Goal: Check status

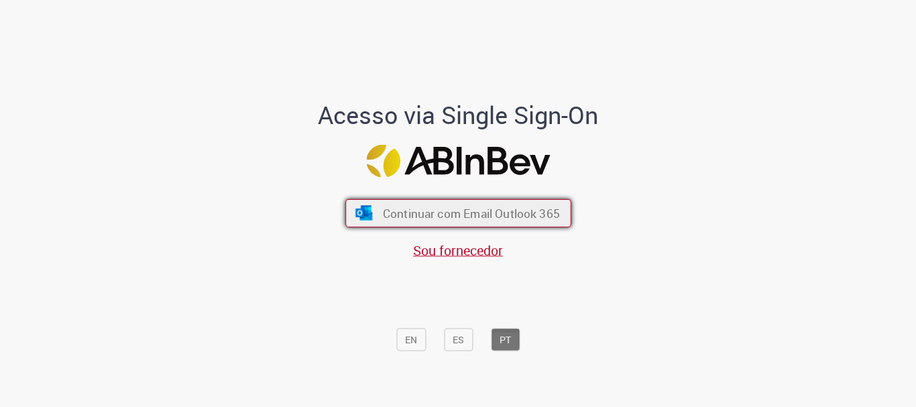
click at [391, 213] on span "Continuar com Email Outlook 365" at bounding box center [470, 213] width 177 height 15
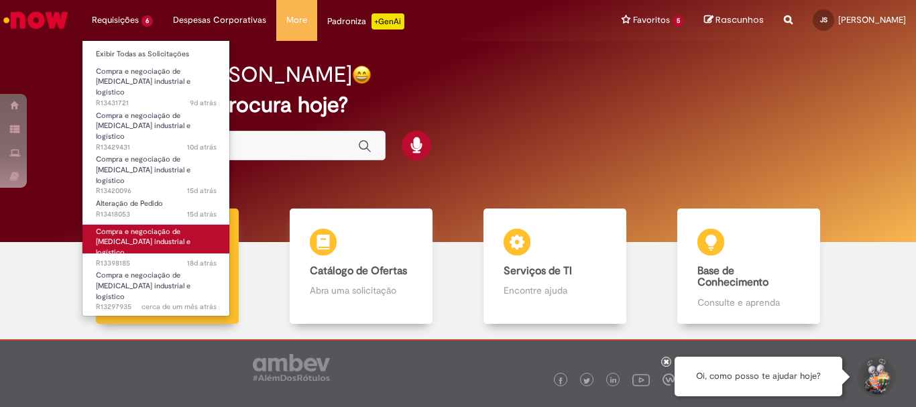
click at [162, 258] on span "18d atrás 18 dias atrás R13398185" at bounding box center [156, 263] width 121 height 11
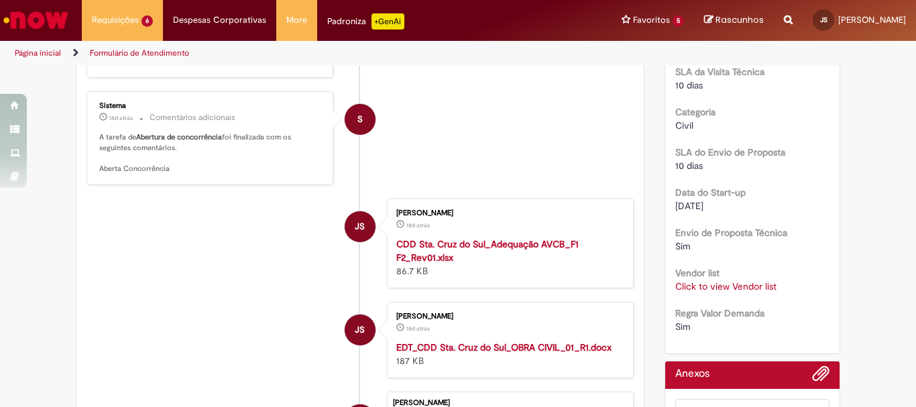
scroll to position [747, 0]
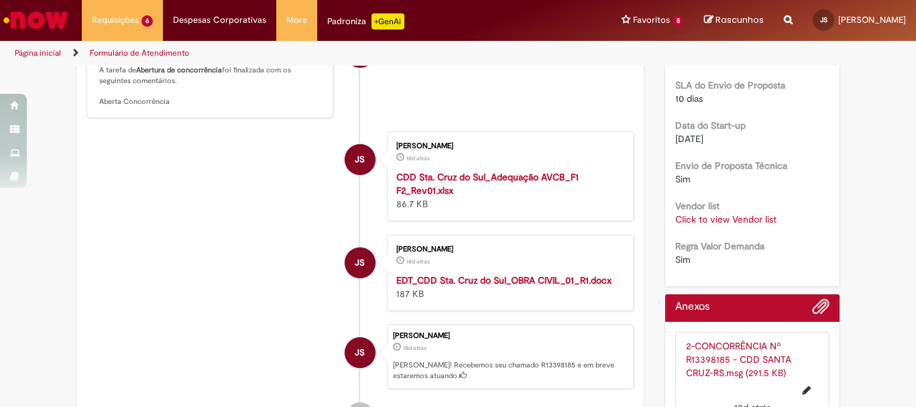
click at [705, 217] on link "Click to view Vendor list" at bounding box center [725, 219] width 101 height 12
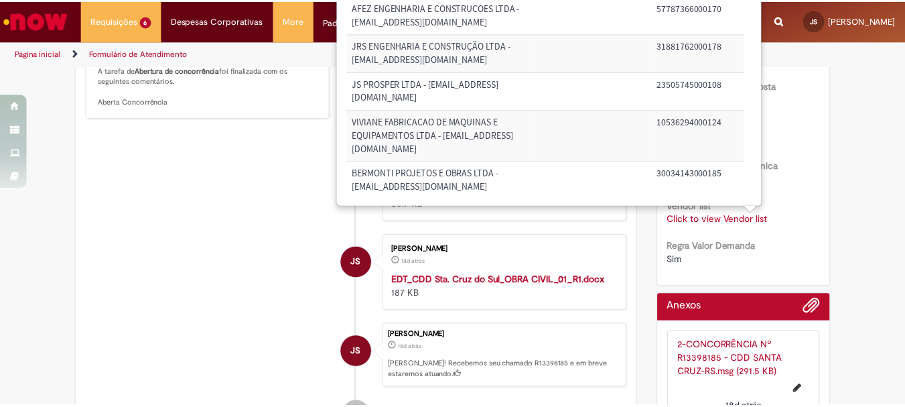
scroll to position [0, 0]
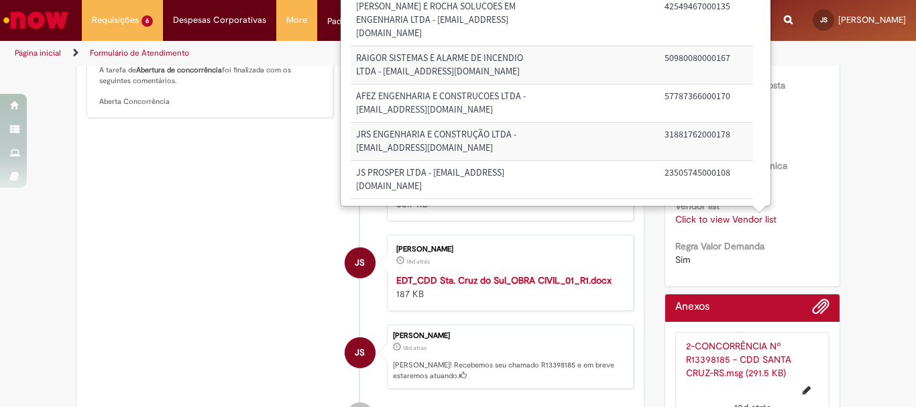
click at [863, 204] on div "Verificar Código de Barras Aguardando Aprovação Aguardando atendimento Elaboraç…" at bounding box center [458, 13] width 916 height 1387
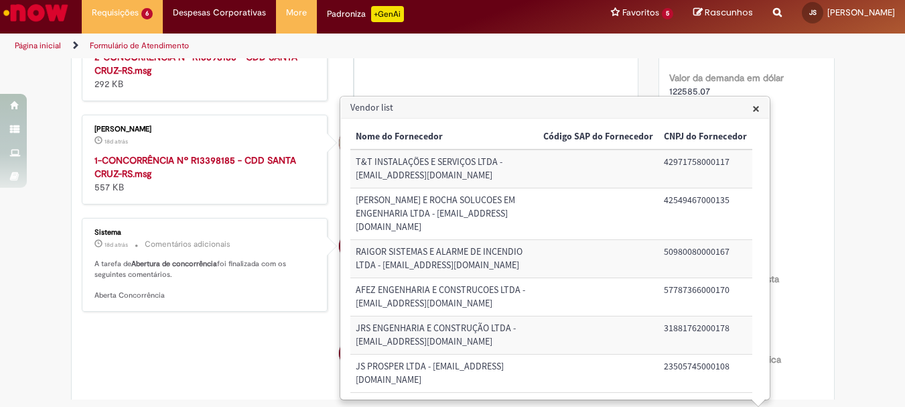
click at [865, 238] on div "Verificar Código de Barras Aguardando Aprovação Aguardando atendimento Elaboraç…" at bounding box center [452, 206] width 905 height 1387
click at [753, 112] on span "×" at bounding box center [756, 108] width 7 height 18
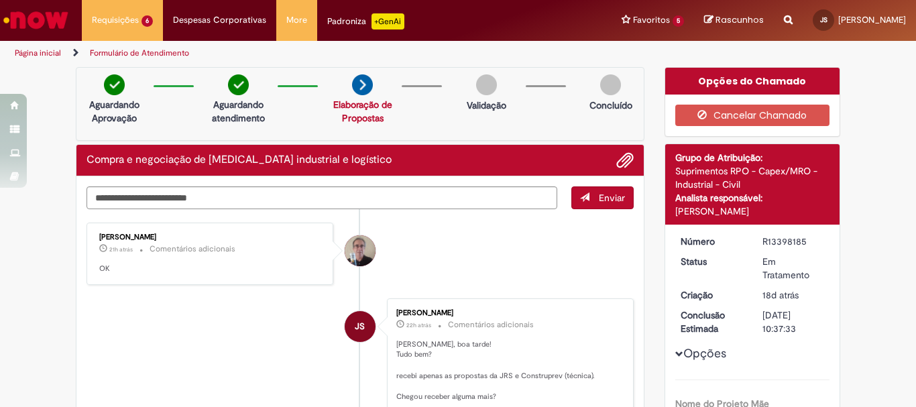
scroll to position [67, 0]
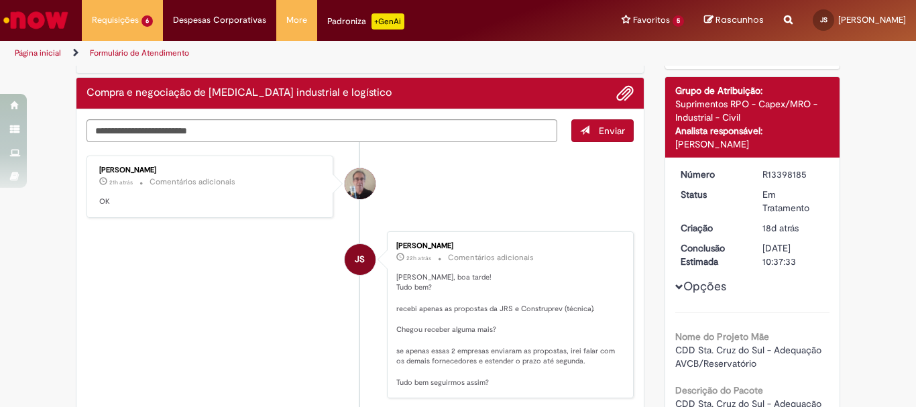
drag, startPoint x: 761, startPoint y: 174, endPoint x: 808, endPoint y: 178, distance: 47.7
click at [808, 178] on div "R13398185" at bounding box center [793, 174] width 62 height 13
copy div "R13398185"
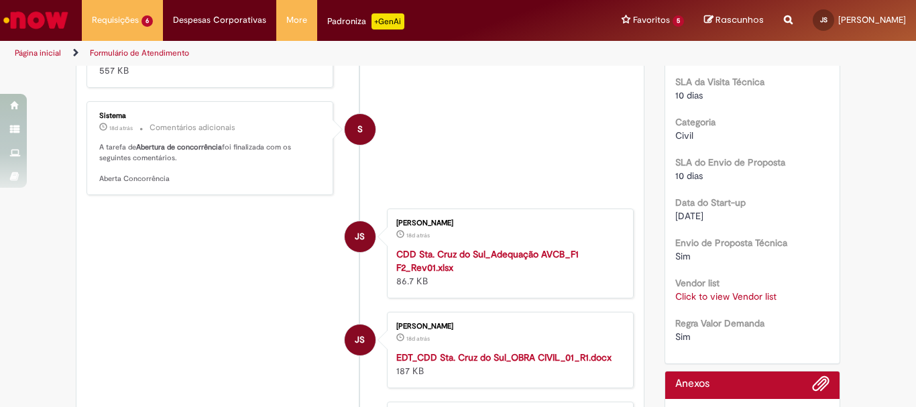
scroll to position [804, 0]
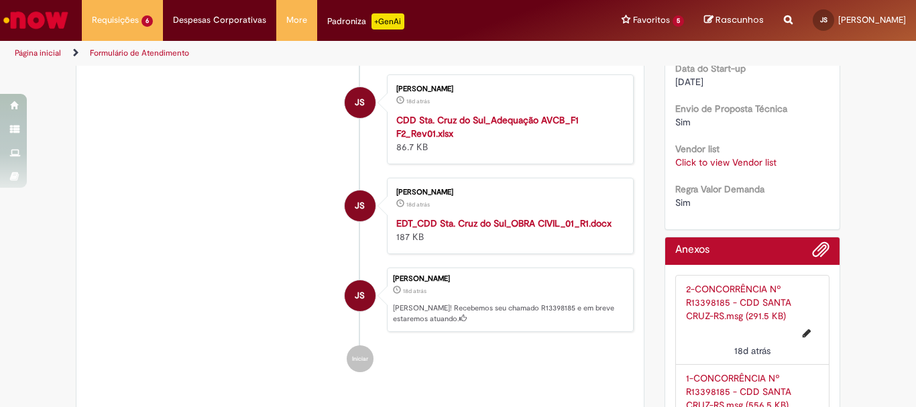
click at [690, 162] on link "Click to view Vendor list" at bounding box center [725, 162] width 101 height 12
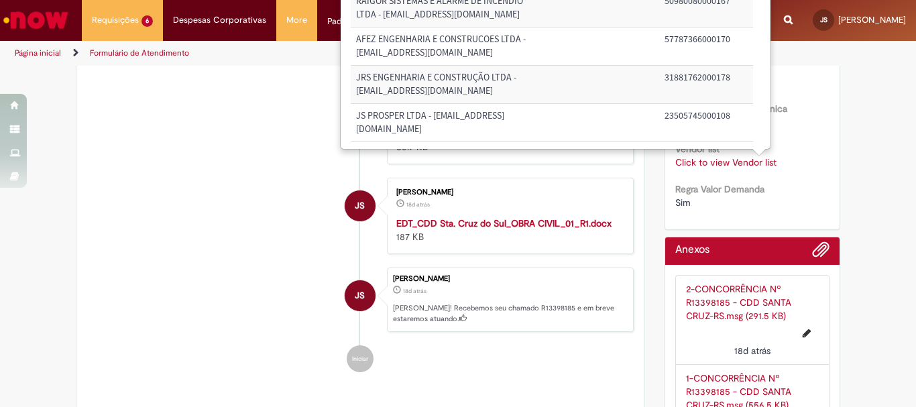
scroll to position [67, 0]
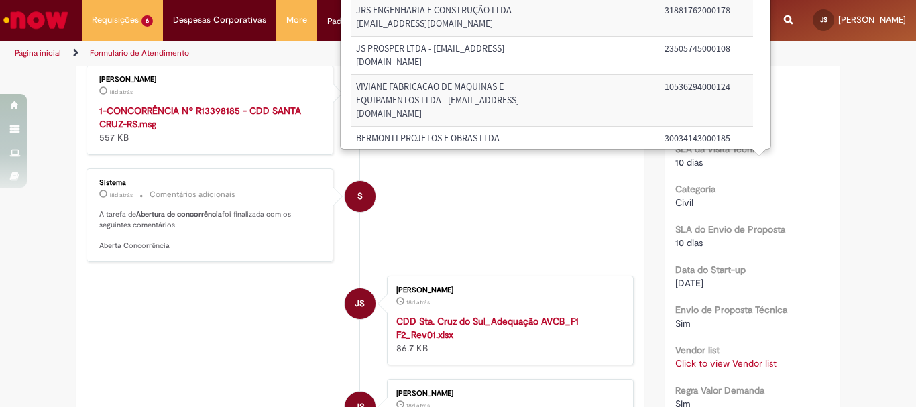
scroll to position [737, 0]
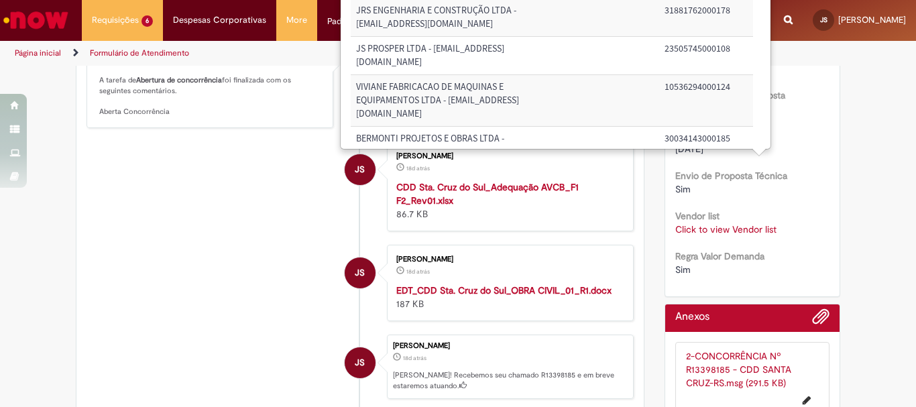
click at [732, 232] on link "Click to view Vendor list" at bounding box center [725, 229] width 101 height 12
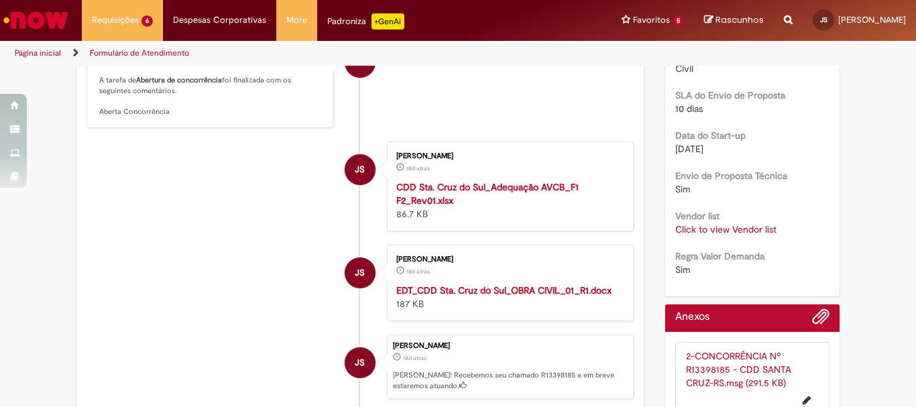
click at [733, 229] on link "Click to view Vendor list" at bounding box center [725, 229] width 101 height 12
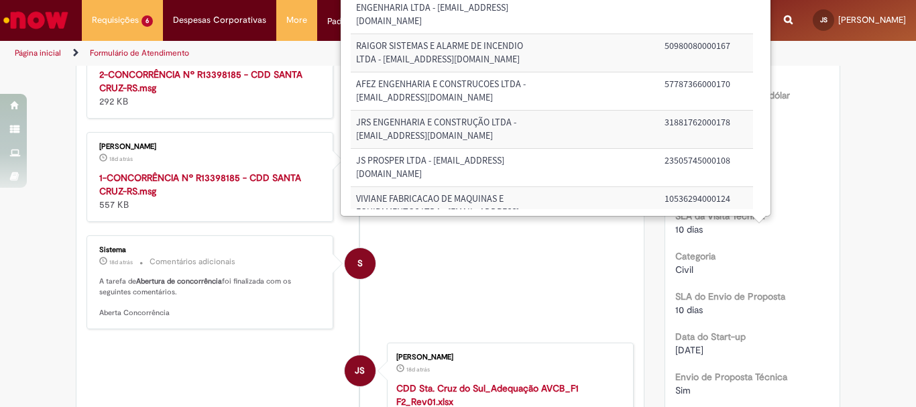
scroll to position [0, 0]
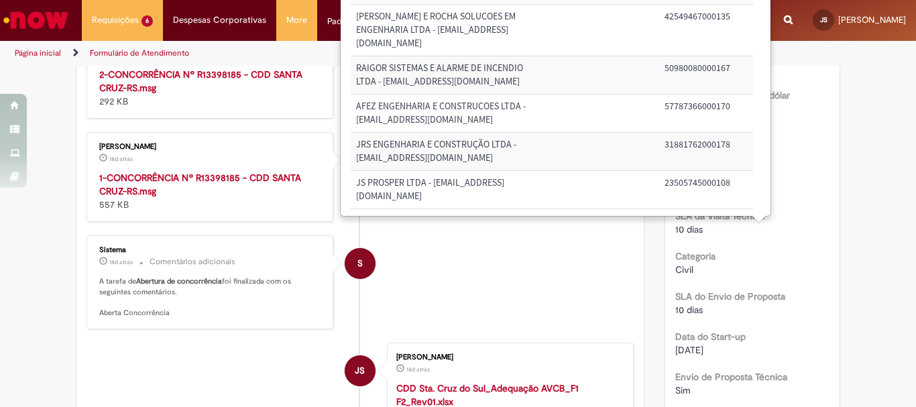
click at [884, 261] on div "Verificar Código de Barras Aguardando Aprovação Aguardando atendimento Elaboraç…" at bounding box center [458, 224] width 916 height 1387
click at [881, 241] on div "Verificar Código de Barras Aguardando Aprovação Aguardando atendimento Elaboraç…" at bounding box center [458, 224] width 916 height 1387
click at [879, 221] on div "Verificar Código de Barras Aguardando Aprovação Aguardando atendimento Elaboraç…" at bounding box center [458, 224] width 916 height 1387
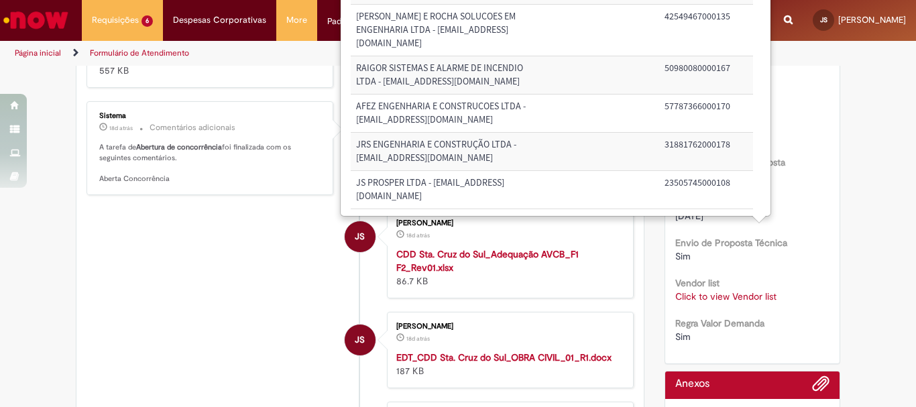
click at [737, 297] on link "Click to view Vendor list" at bounding box center [725, 296] width 101 height 12
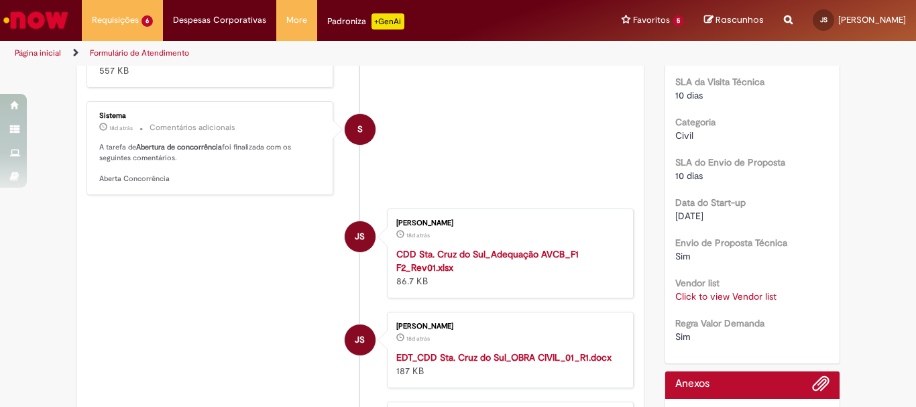
click at [467, 219] on div "[PERSON_NAME]" at bounding box center [507, 223] width 223 height 8
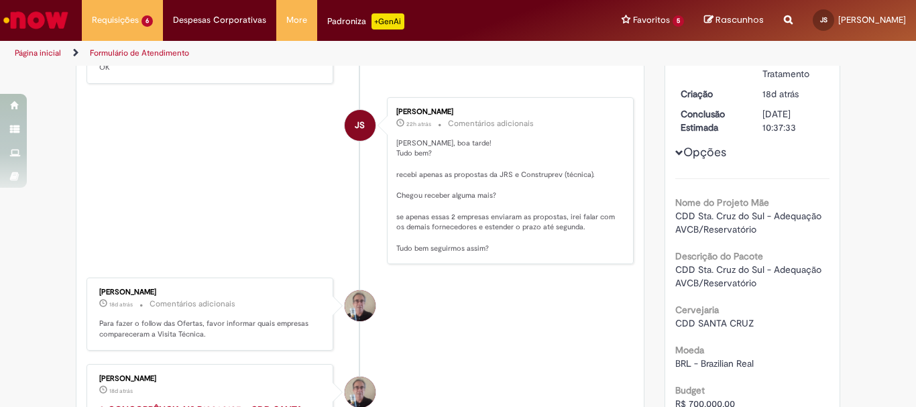
scroll to position [0, 0]
